Goal: Task Accomplishment & Management: Manage account settings

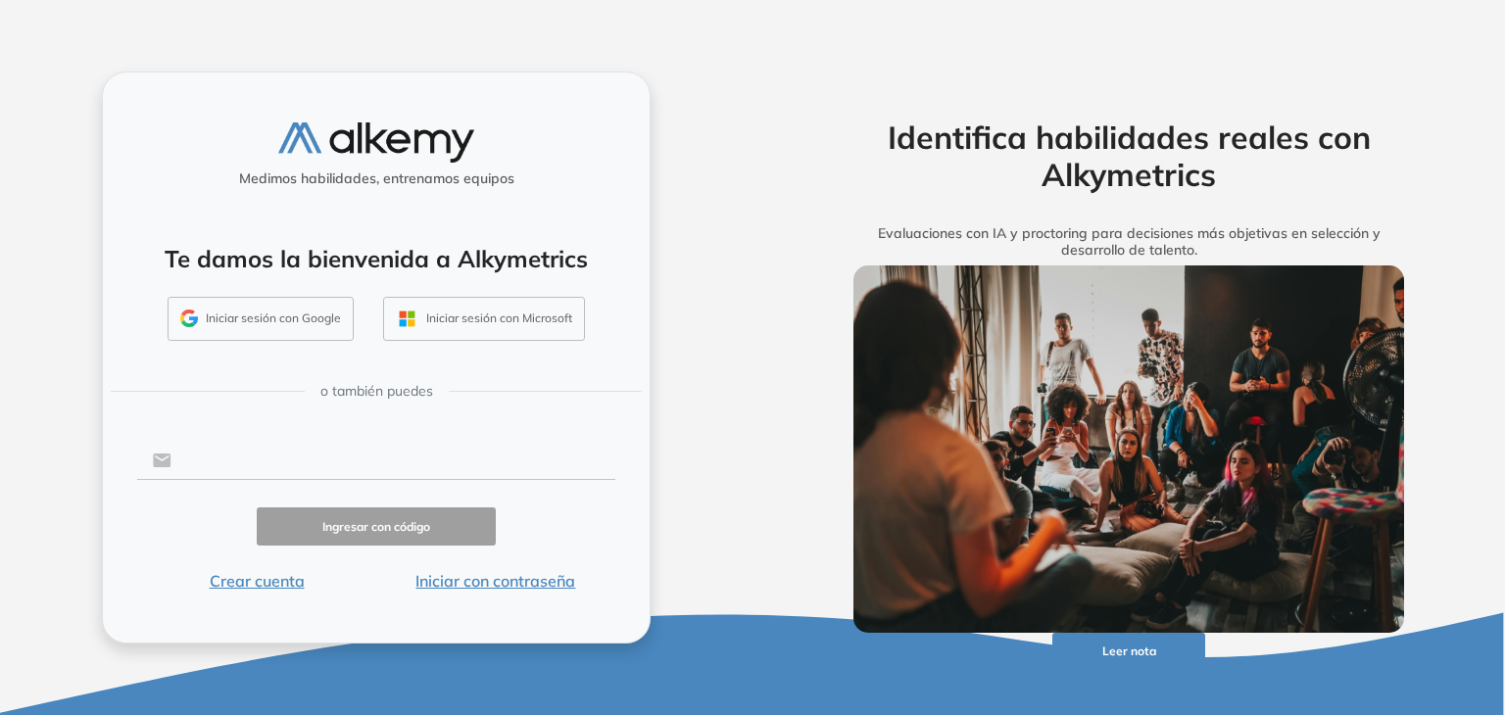
click at [321, 467] on input "text" at bounding box center [393, 460] width 444 height 37
click at [266, 468] on input "text" at bounding box center [393, 460] width 444 height 37
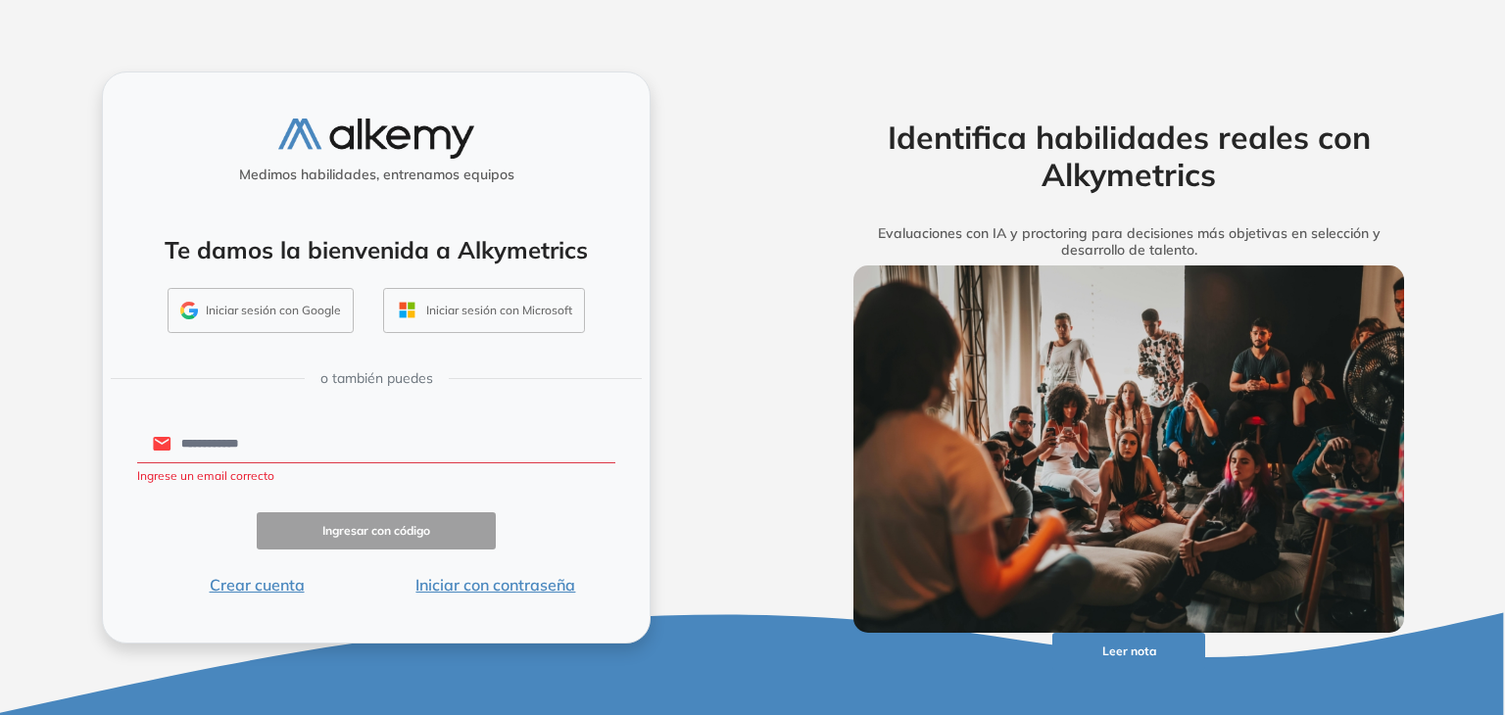
type input "**********"
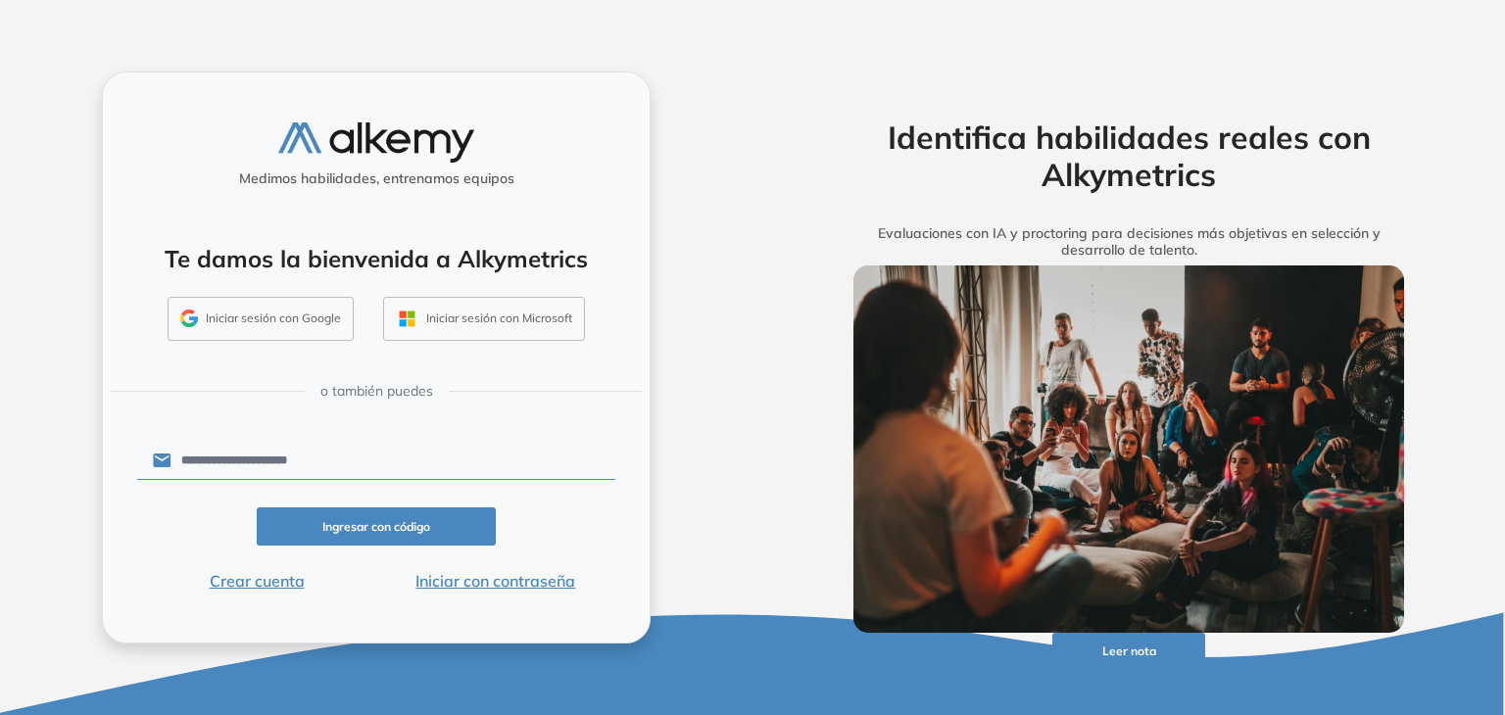
click at [368, 530] on button "Ingresar con código" at bounding box center [376, 527] width 239 height 38
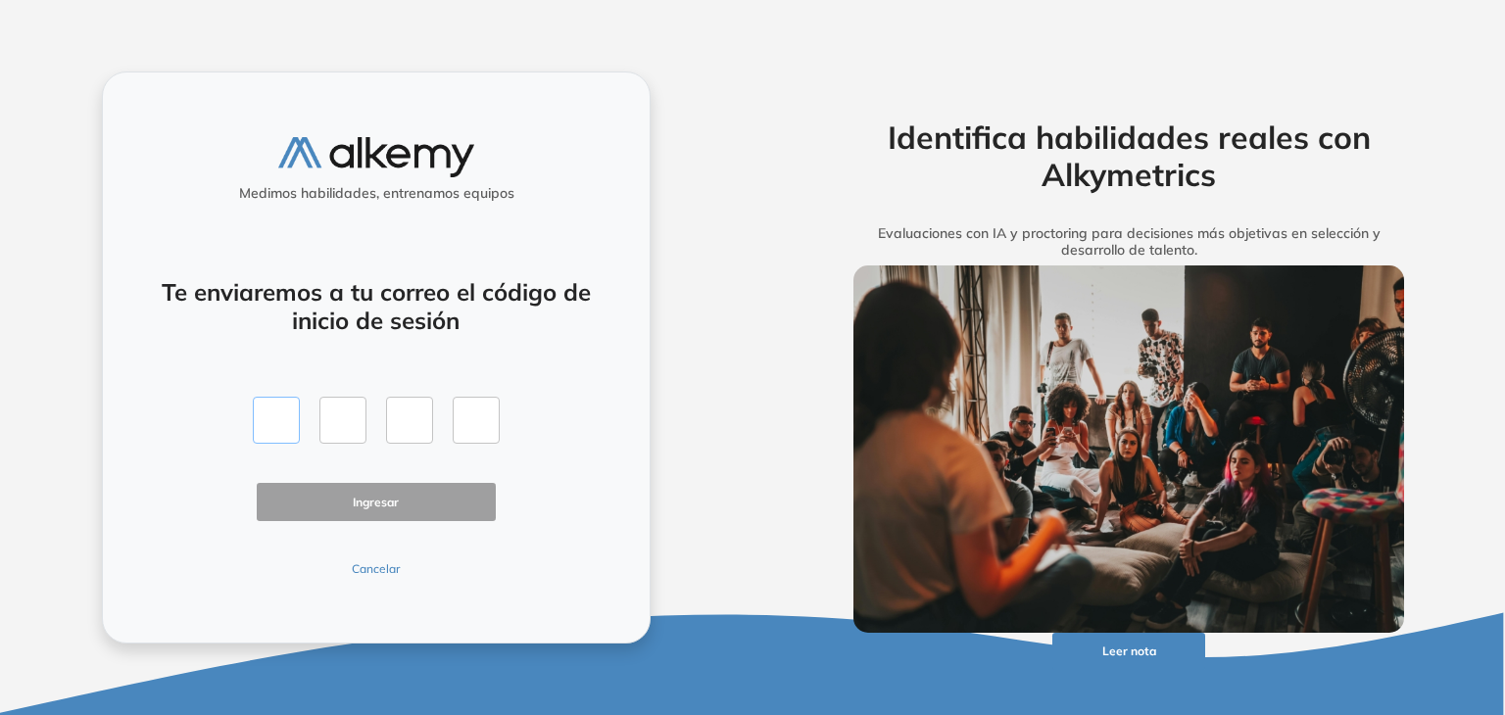
click at [296, 423] on input "text" at bounding box center [276, 420] width 47 height 47
paste input "*"
type input "*"
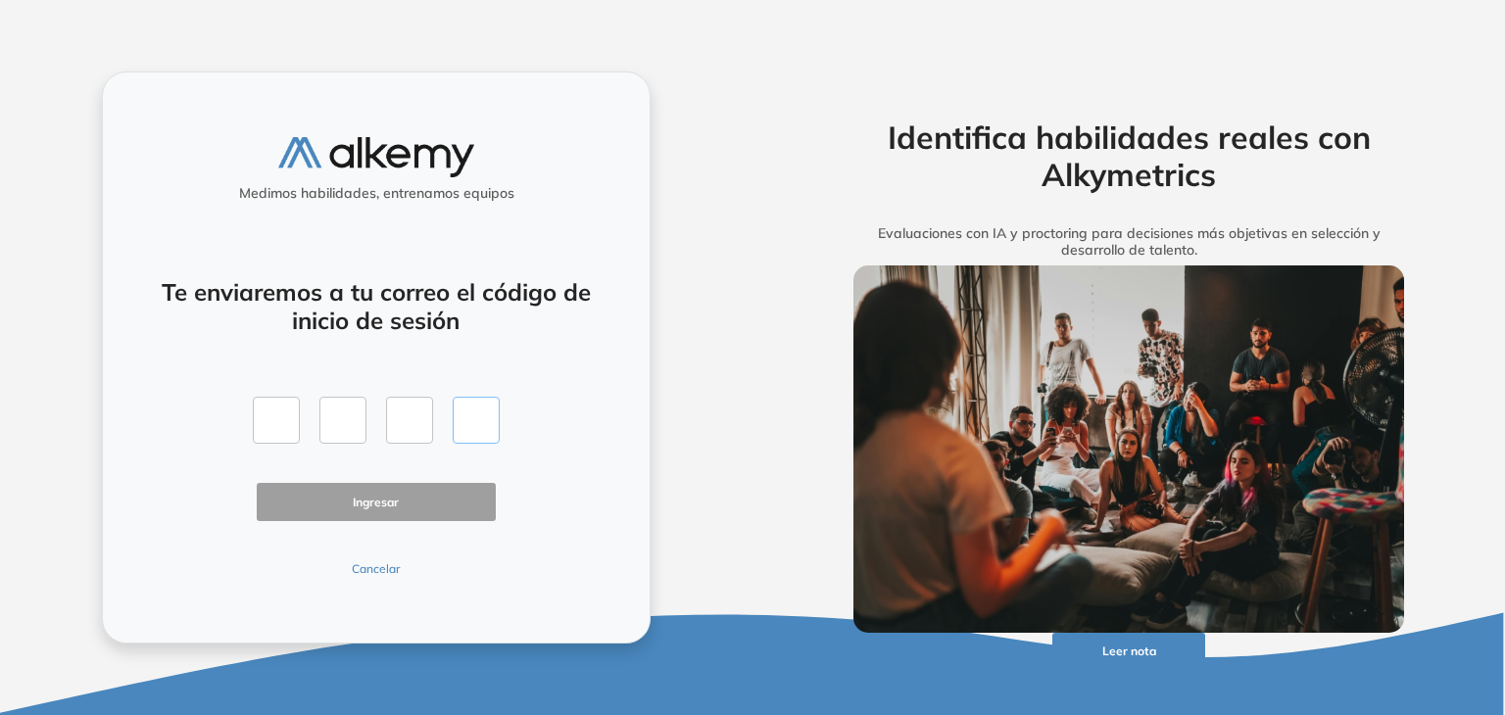
type input "*"
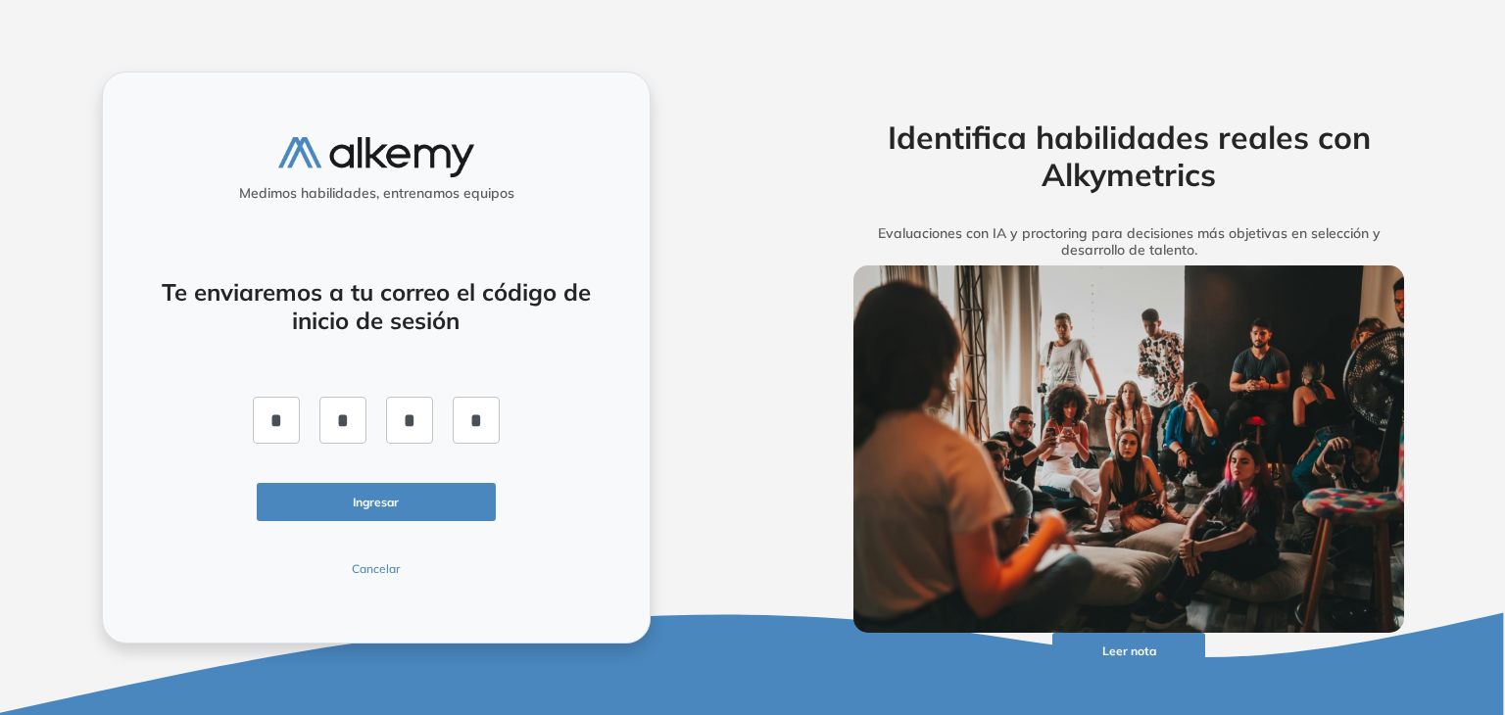
click at [373, 508] on button "Ingresar" at bounding box center [376, 502] width 239 height 38
